Goal: Transaction & Acquisition: Book appointment/travel/reservation

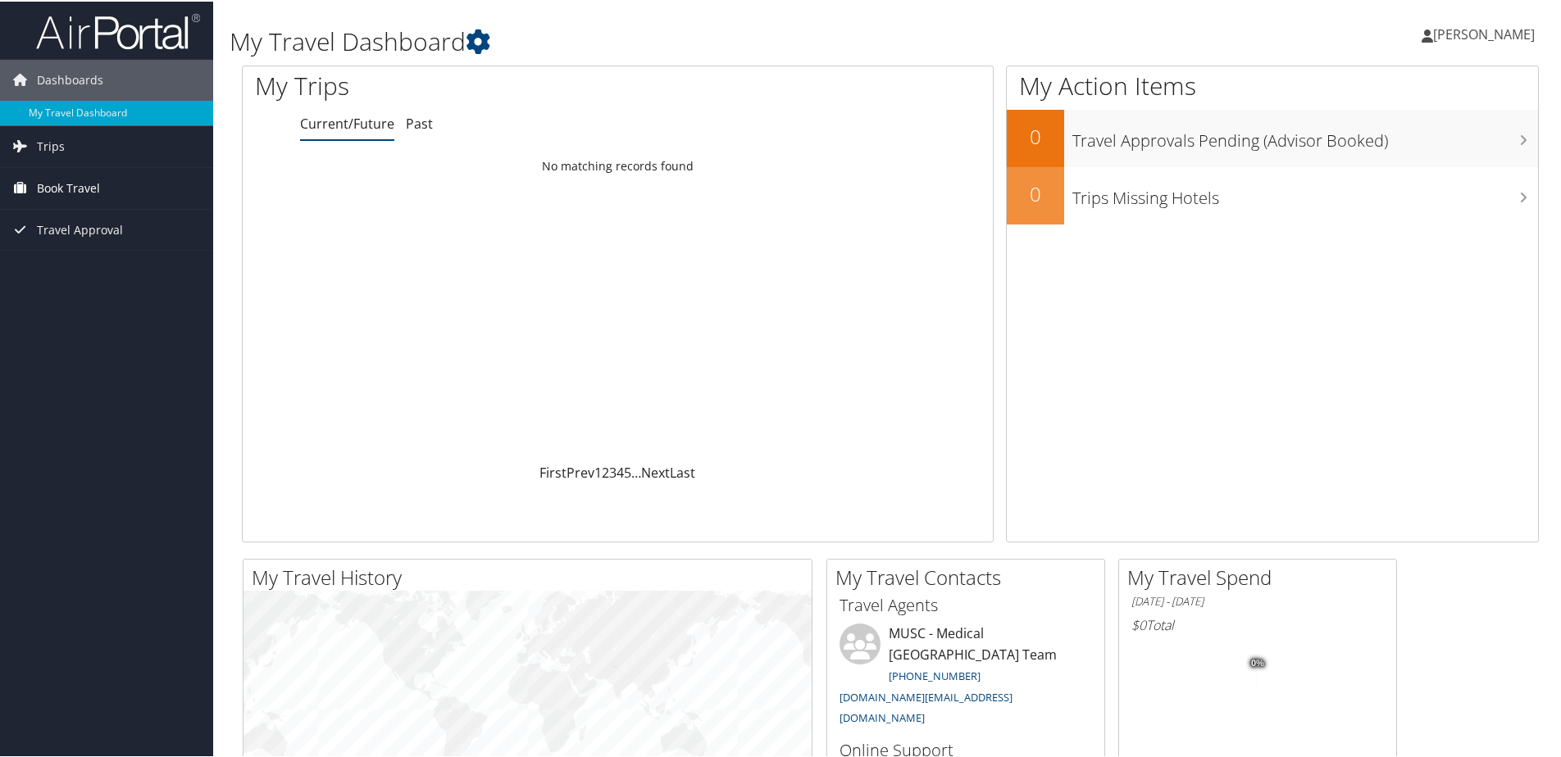
click at [79, 180] on span "Book Travel" at bounding box center [68, 186] width 63 height 41
click at [70, 269] on link "Book/Manage Online Trips" at bounding box center [106, 269] width 213 height 25
click at [45, 148] on span "Trips" at bounding box center [51, 145] width 28 height 41
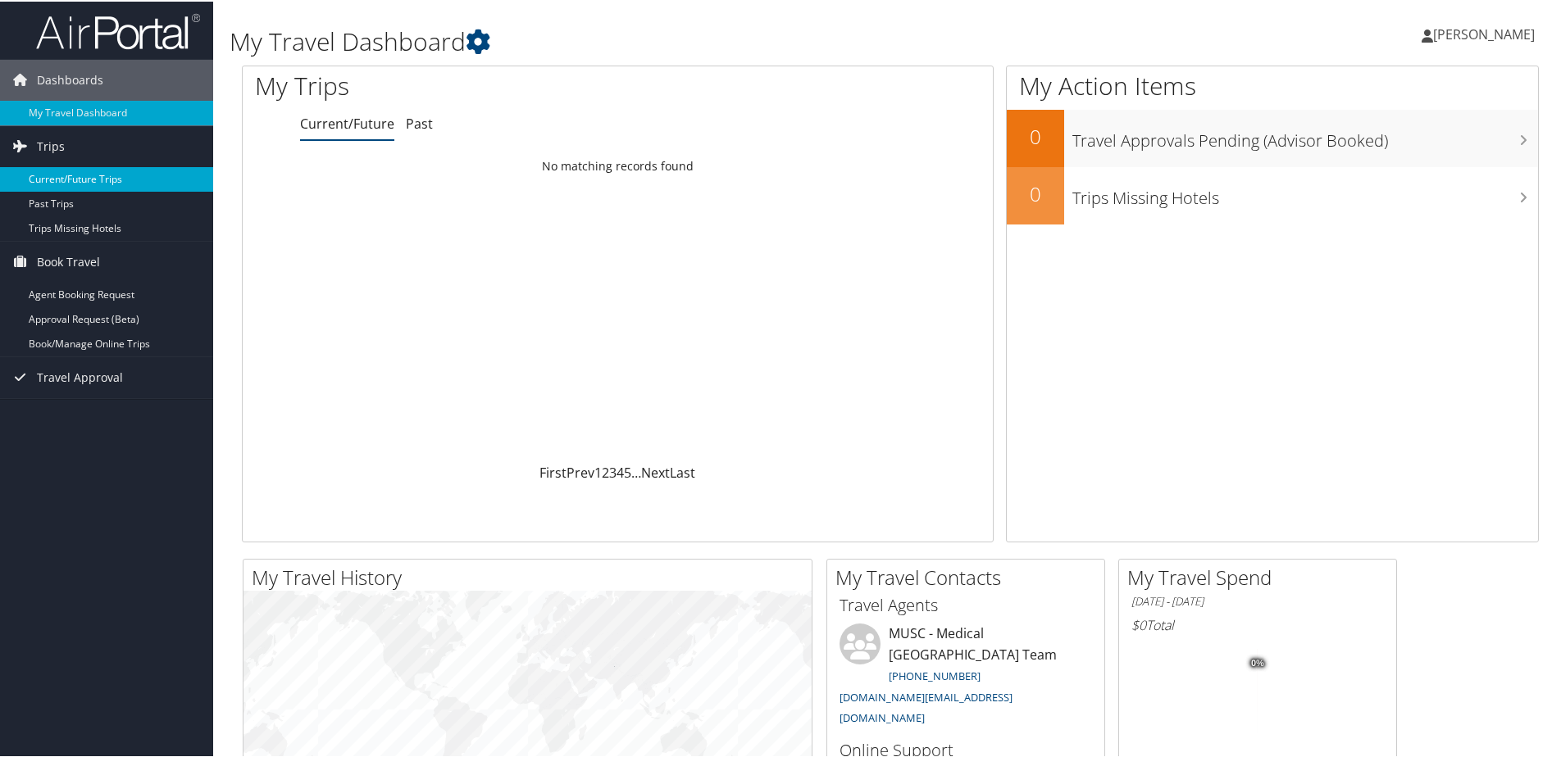
click at [45, 175] on link "Current/Future Trips" at bounding box center [106, 178] width 213 height 25
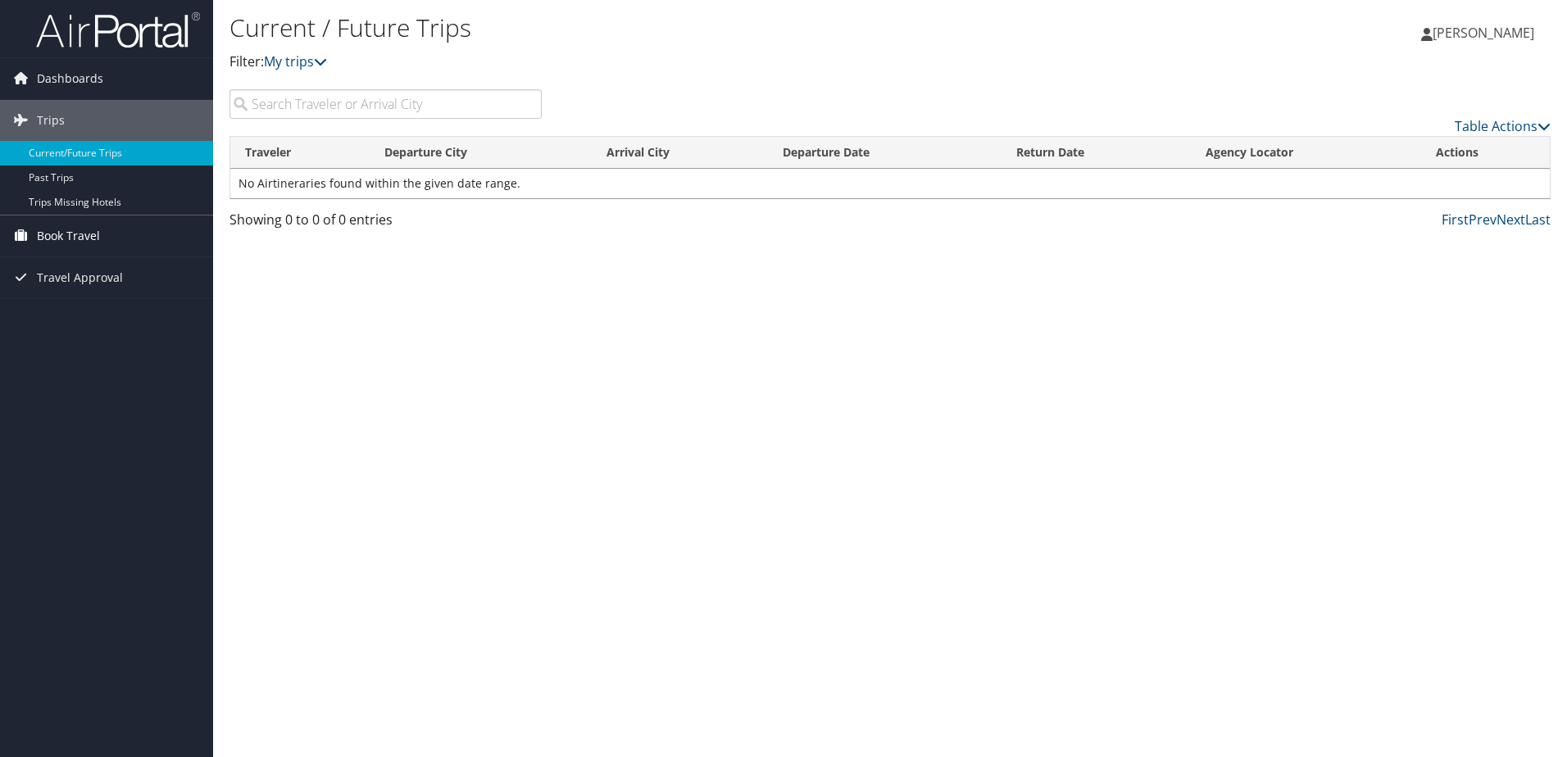
click at [70, 232] on span "Book Travel" at bounding box center [68, 236] width 63 height 41
click at [65, 316] on link "Book/Manage Online Trips" at bounding box center [106, 318] width 213 height 25
click at [74, 317] on link "Book/Manage Online Trips" at bounding box center [106, 318] width 213 height 25
